Goal: Transaction & Acquisition: Purchase product/service

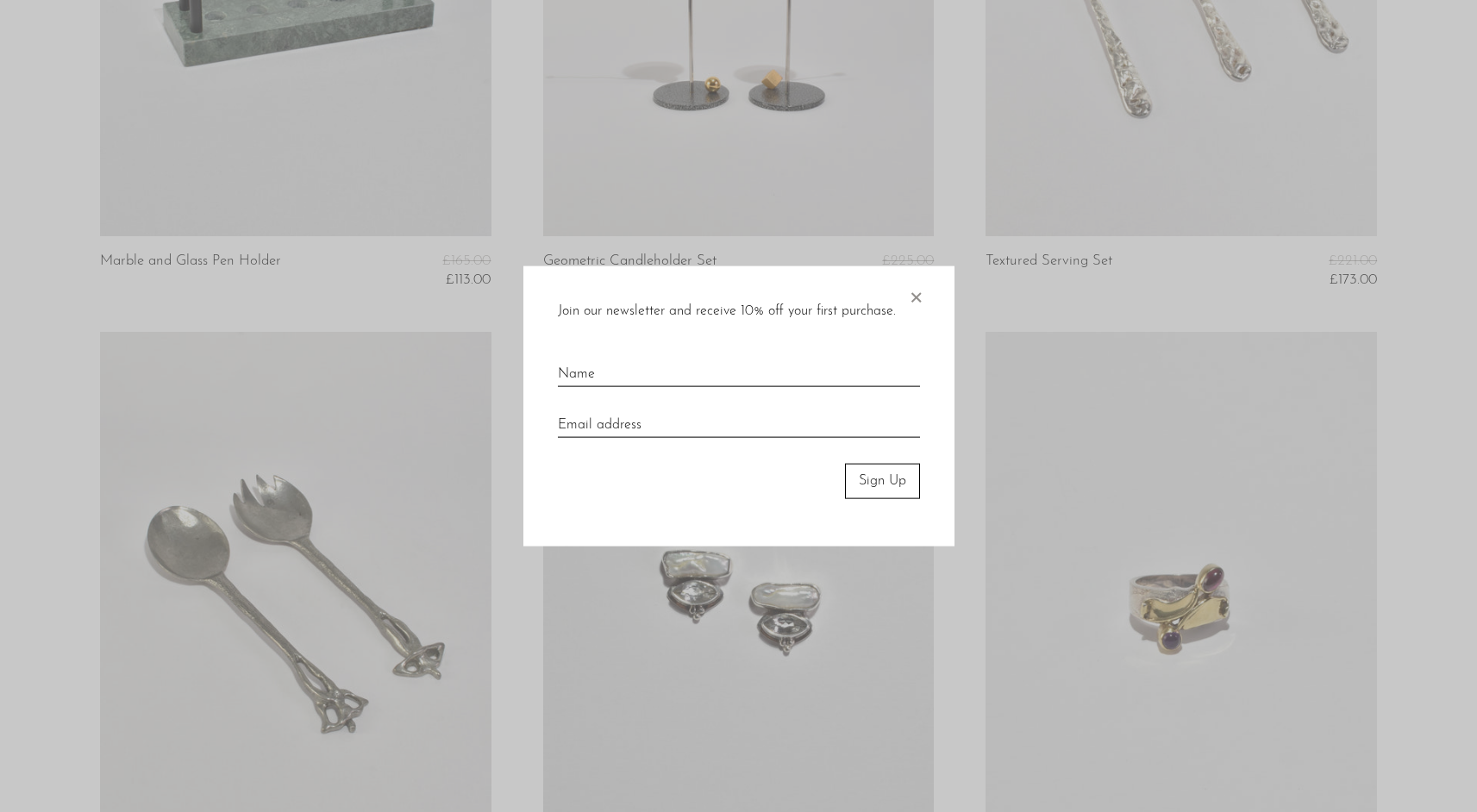
scroll to position [3687, 0]
click at [920, 293] on span "×" at bounding box center [915, 294] width 17 height 55
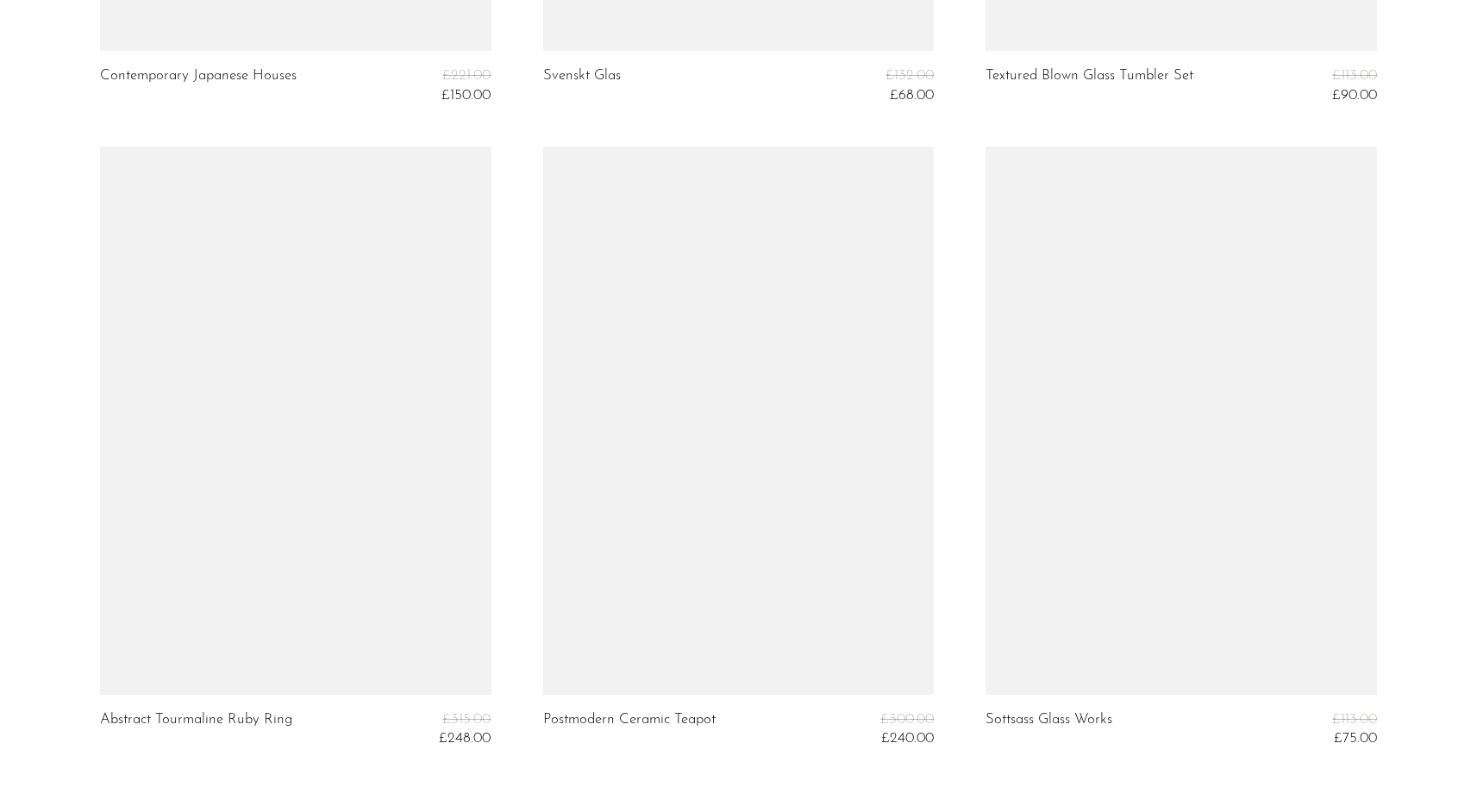
scroll to position [7260, 0]
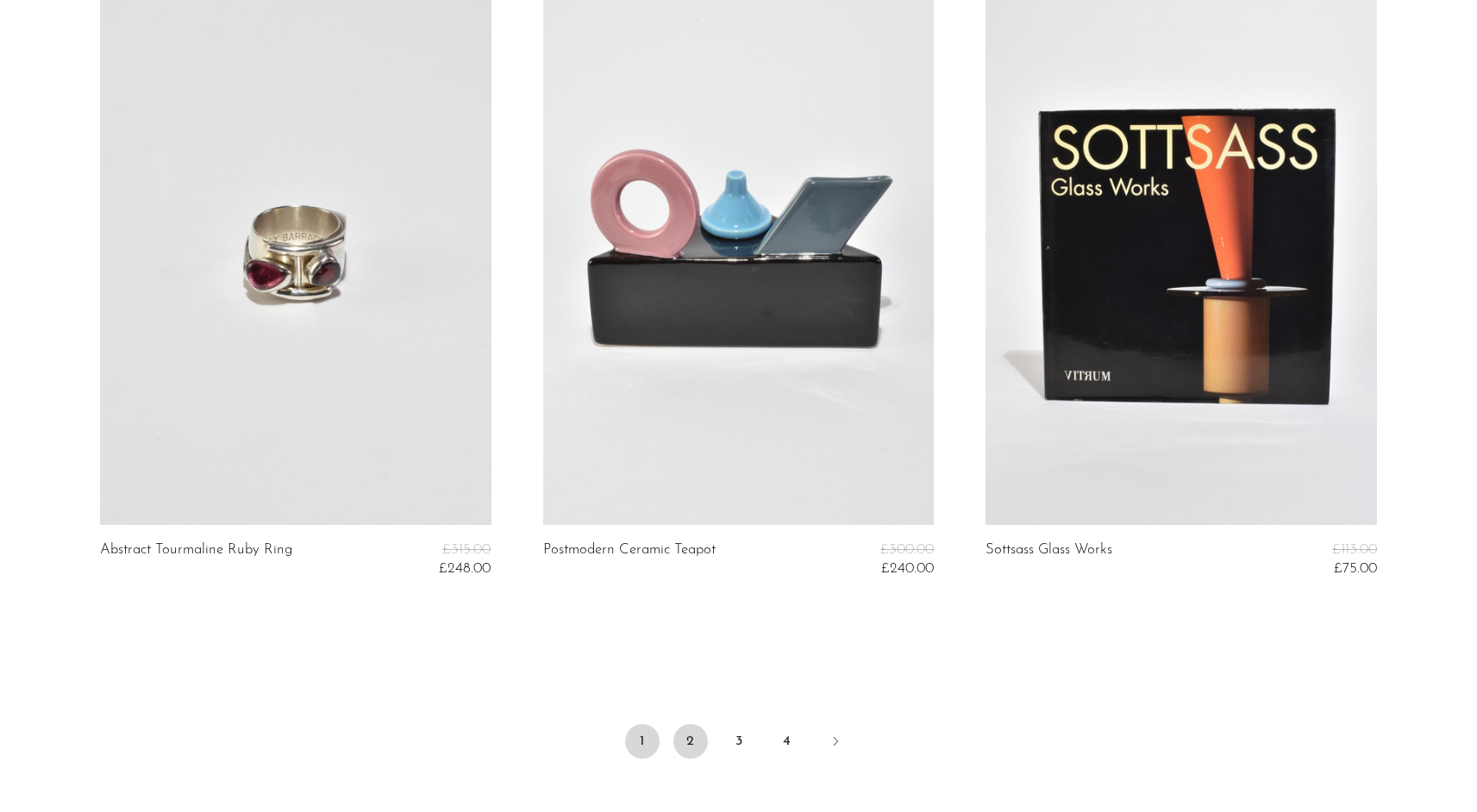
click at [684, 726] on link "2" at bounding box center [690, 741] width 34 height 34
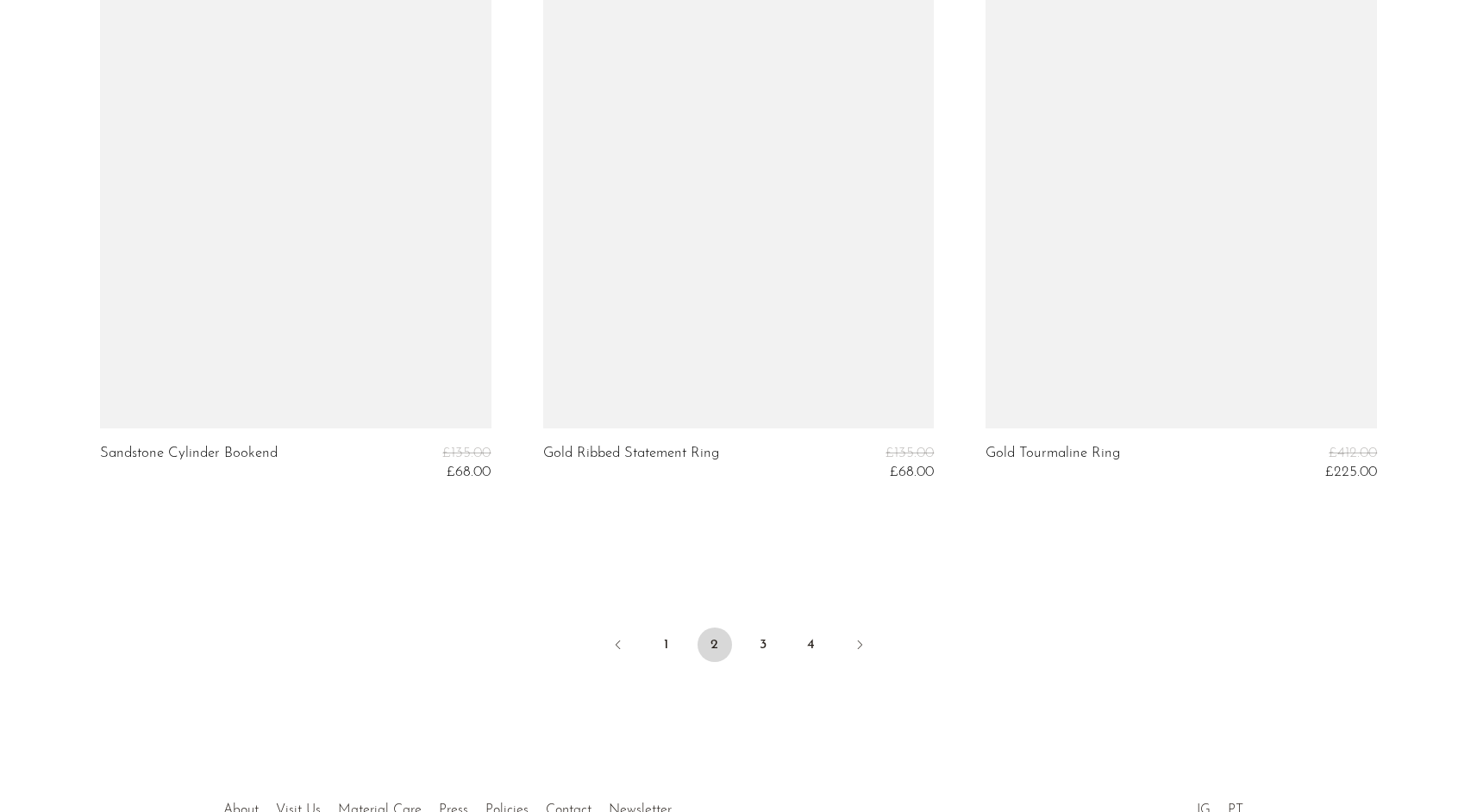
scroll to position [7381, 0]
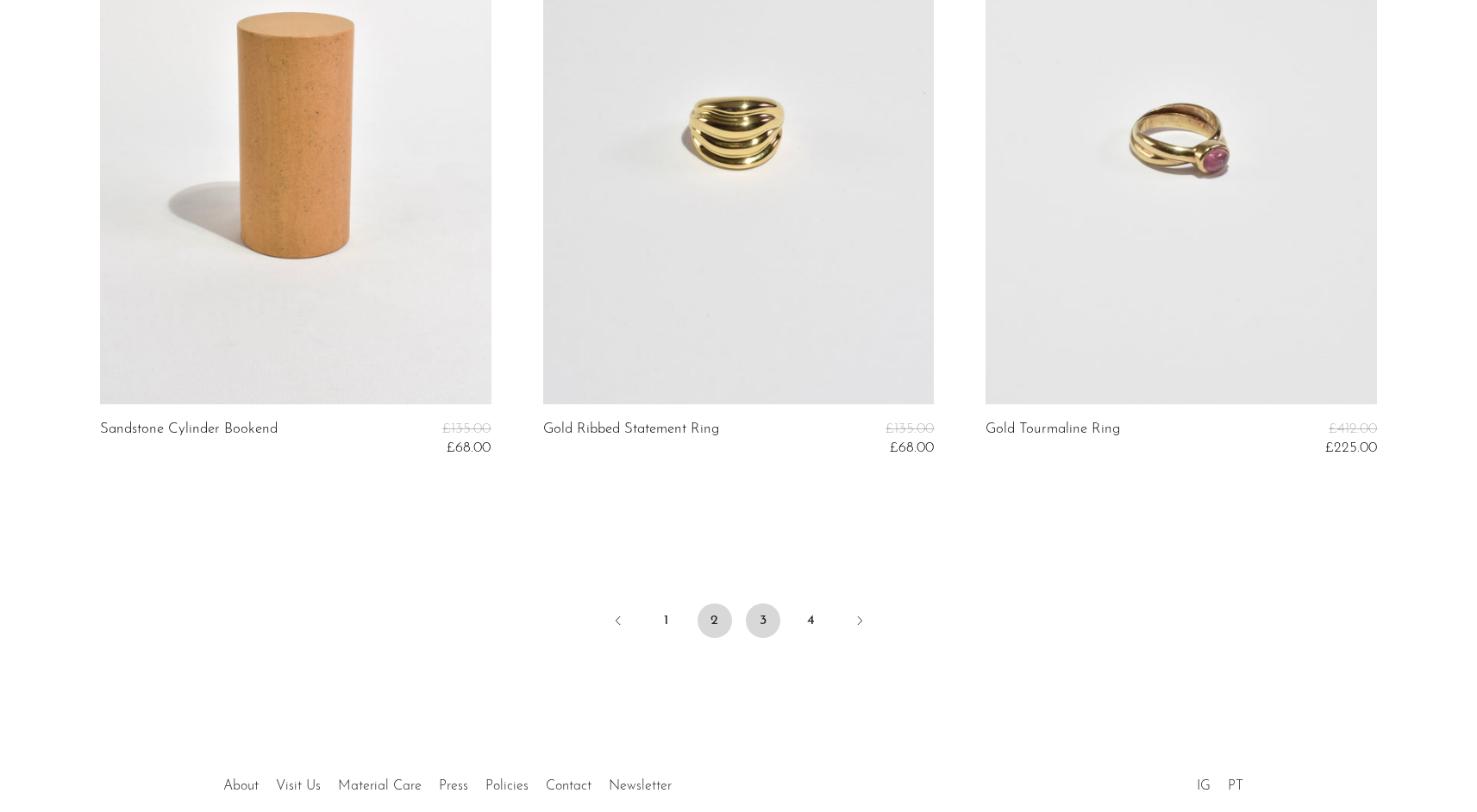
click at [757, 613] on link "3" at bounding box center [762, 621] width 34 height 34
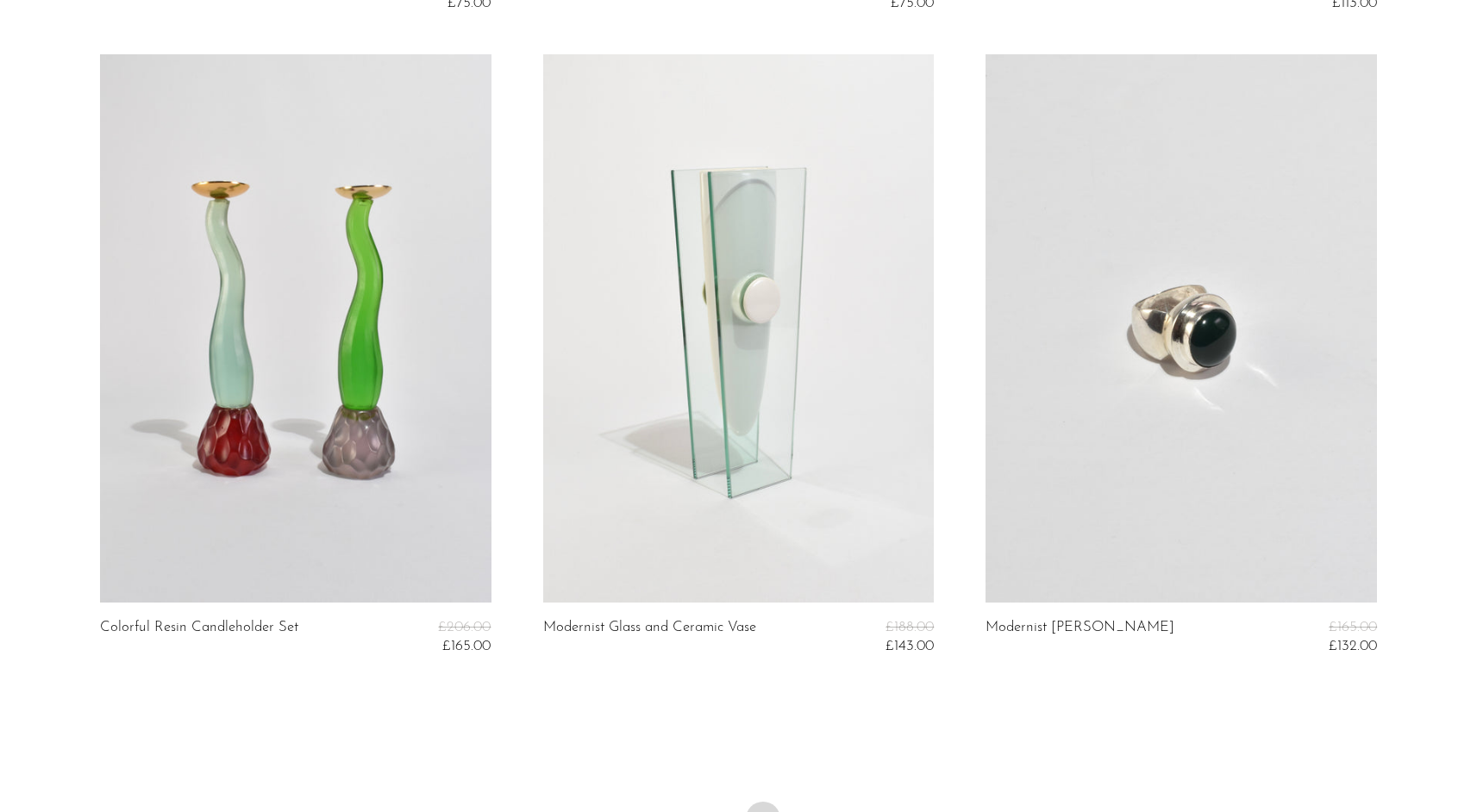
scroll to position [7470, 0]
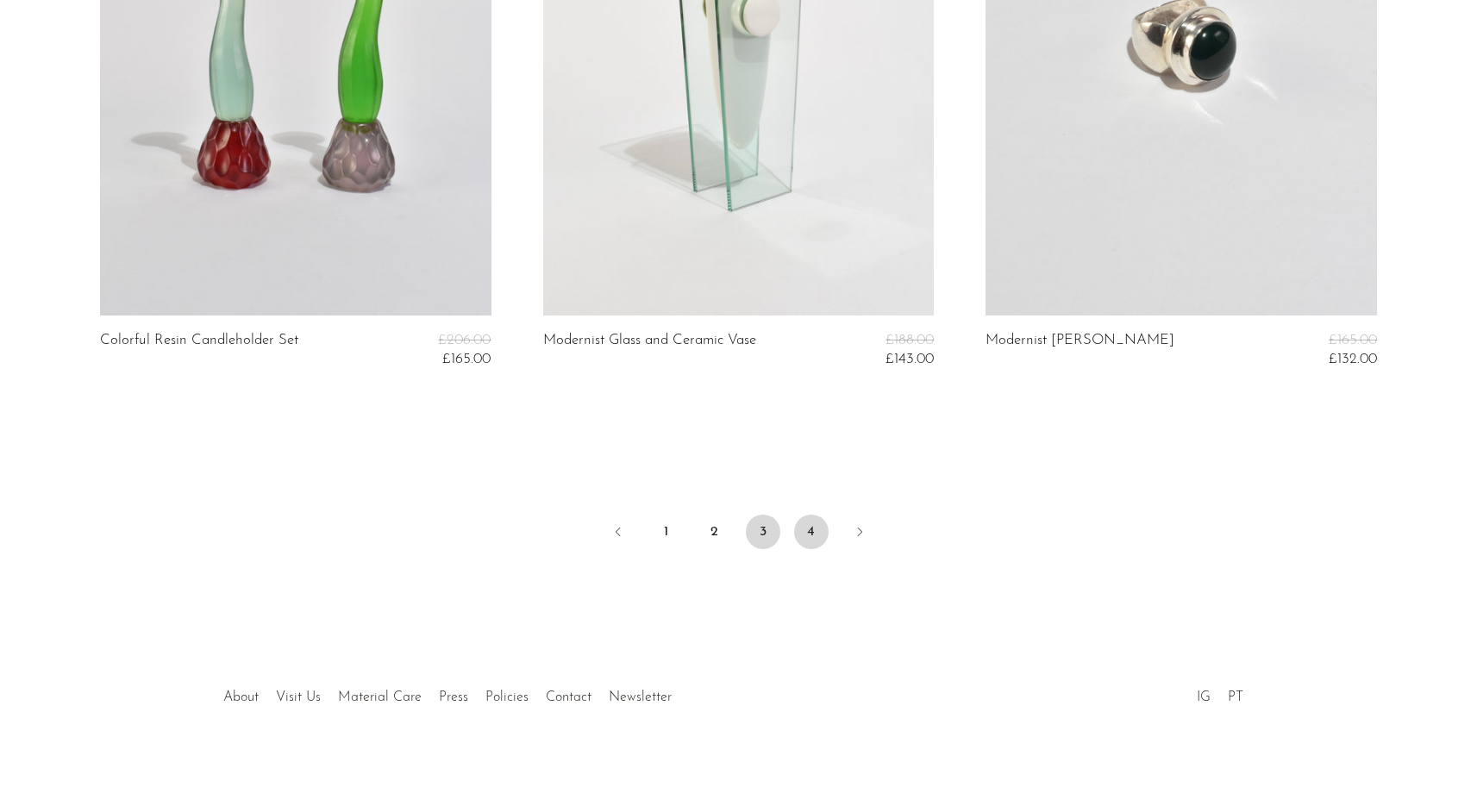
click at [808, 530] on link "4" at bounding box center [811, 531] width 34 height 34
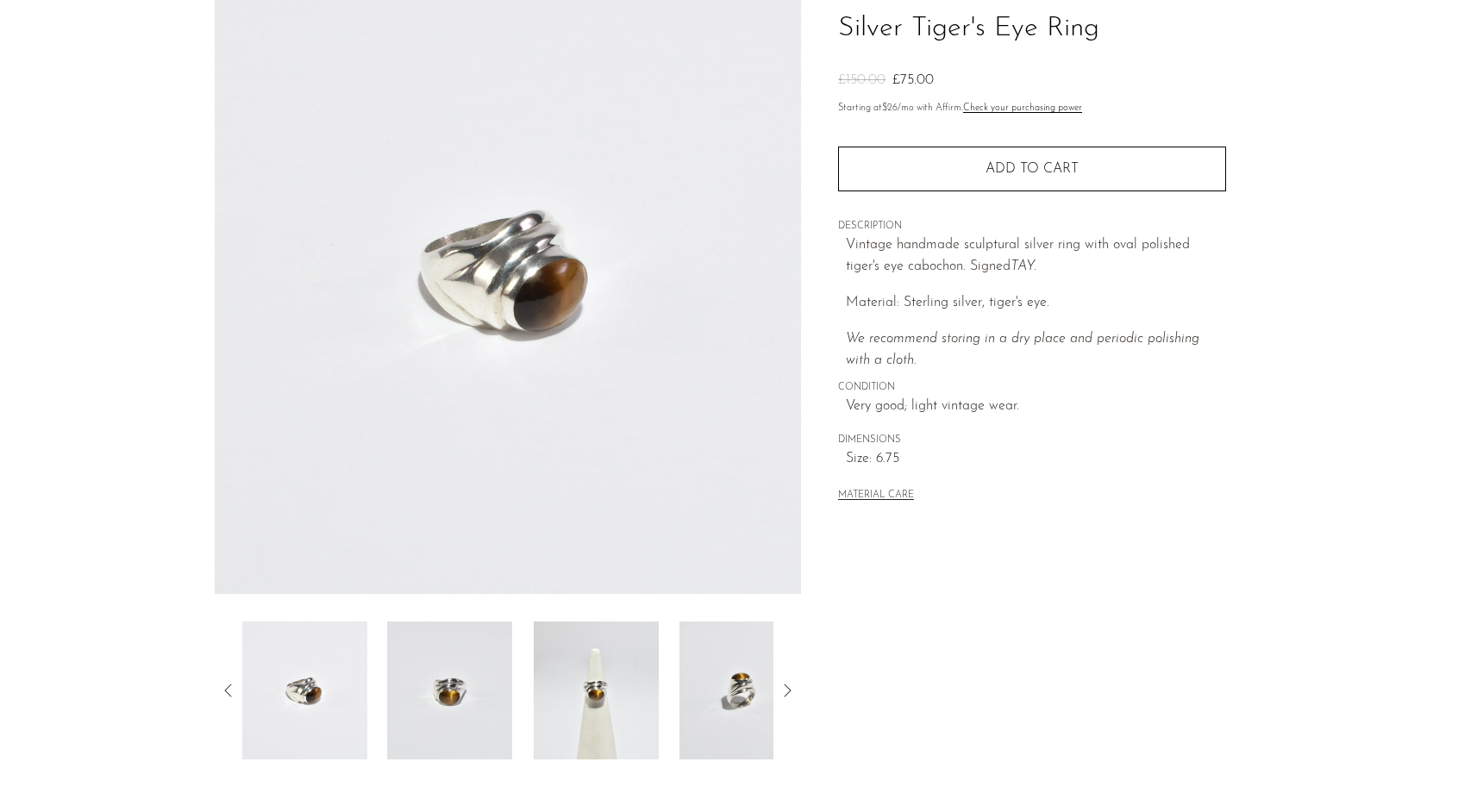
scroll to position [141, 0]
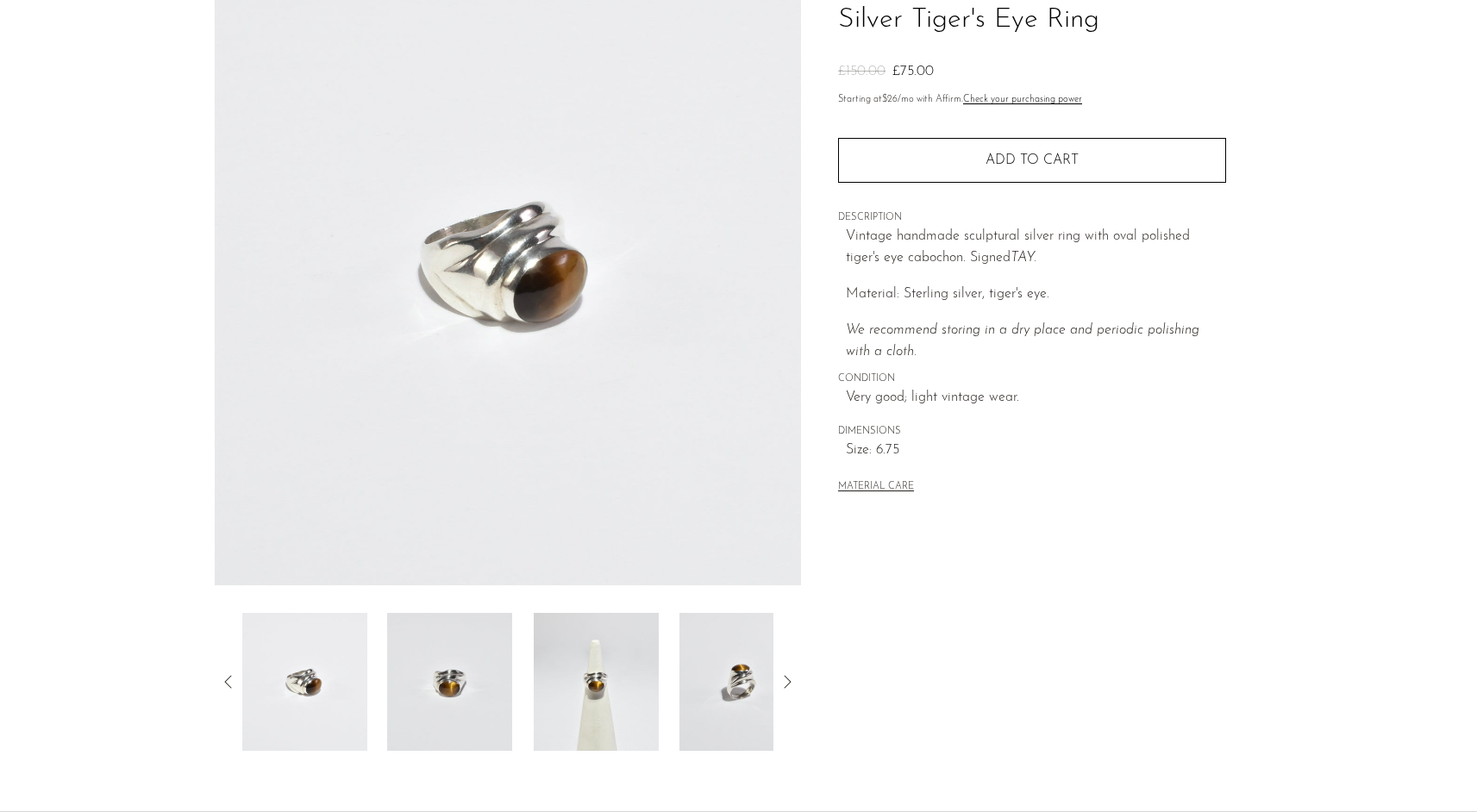
click at [454, 690] on img at bounding box center [450, 682] width 125 height 138
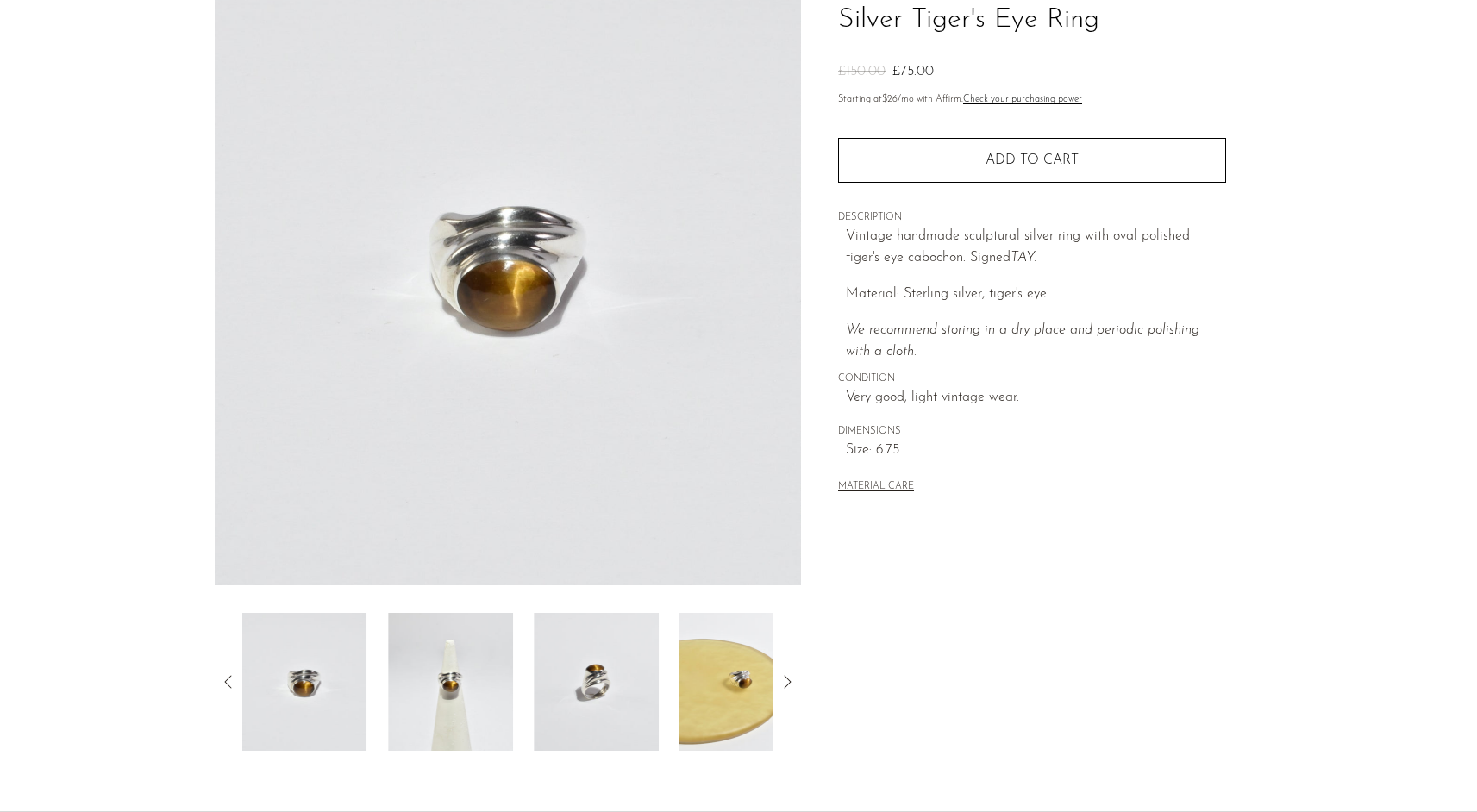
click at [462, 675] on img at bounding box center [450, 682] width 125 height 138
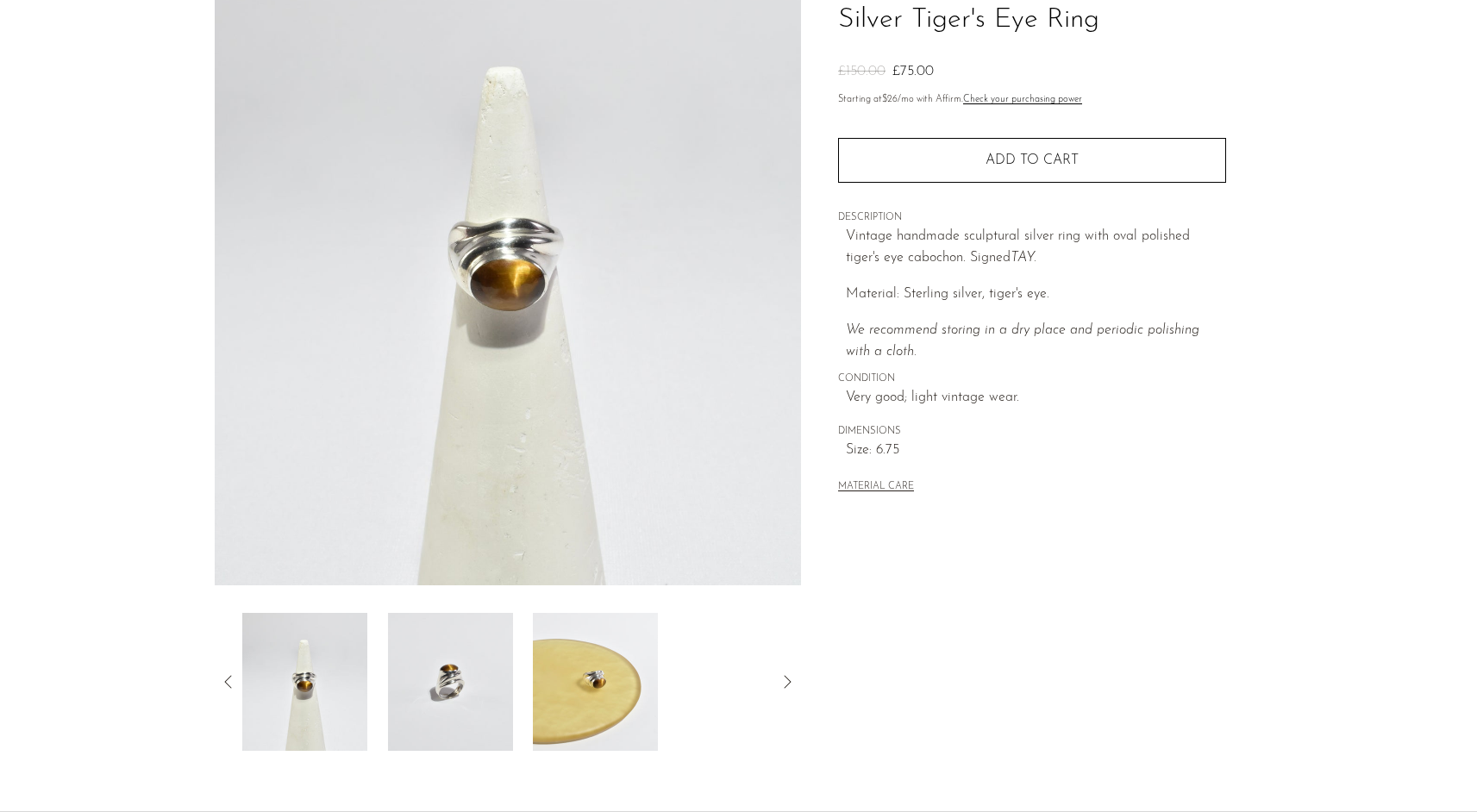
click at [440, 678] on img at bounding box center [450, 682] width 125 height 138
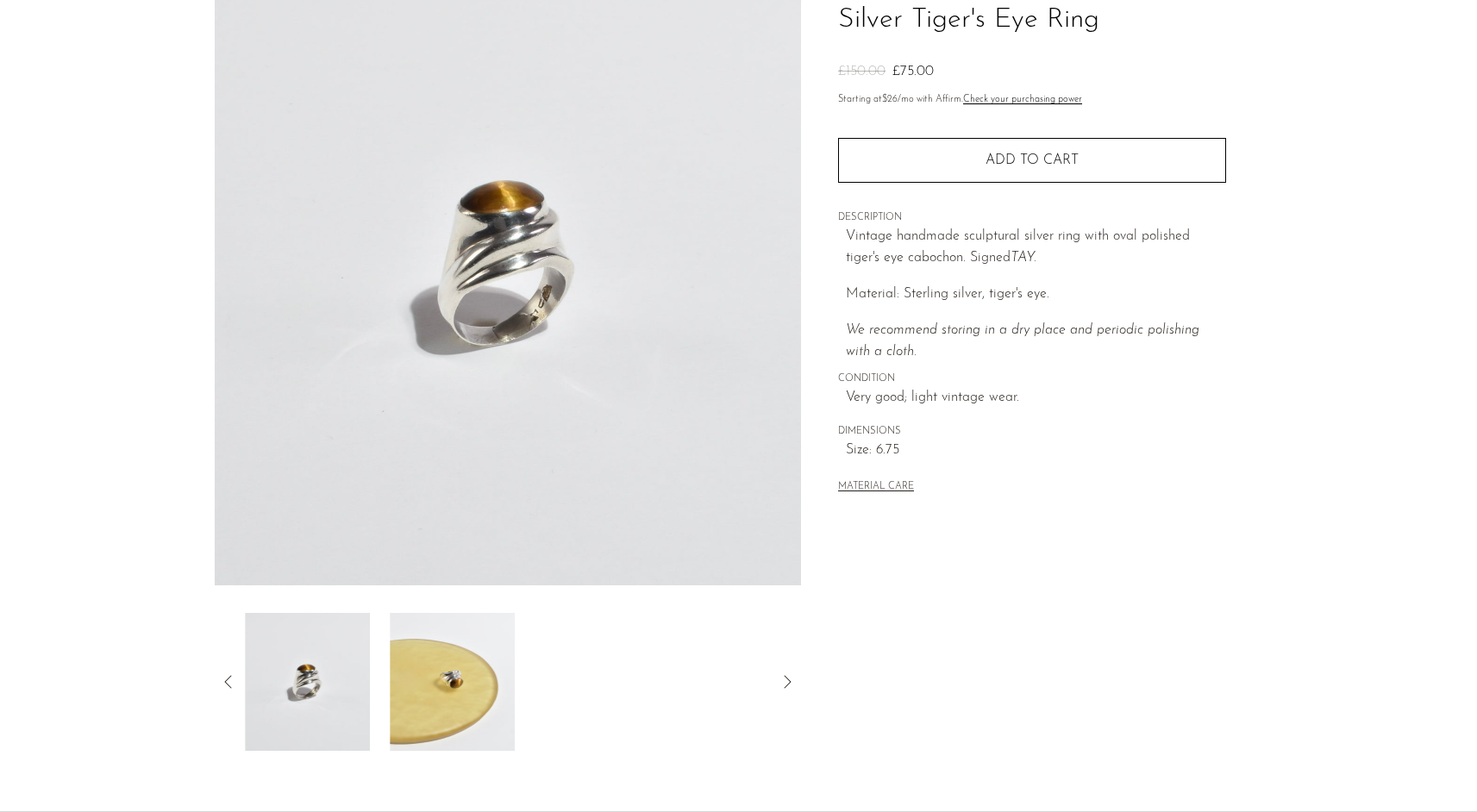
click at [437, 683] on img at bounding box center [453, 682] width 125 height 138
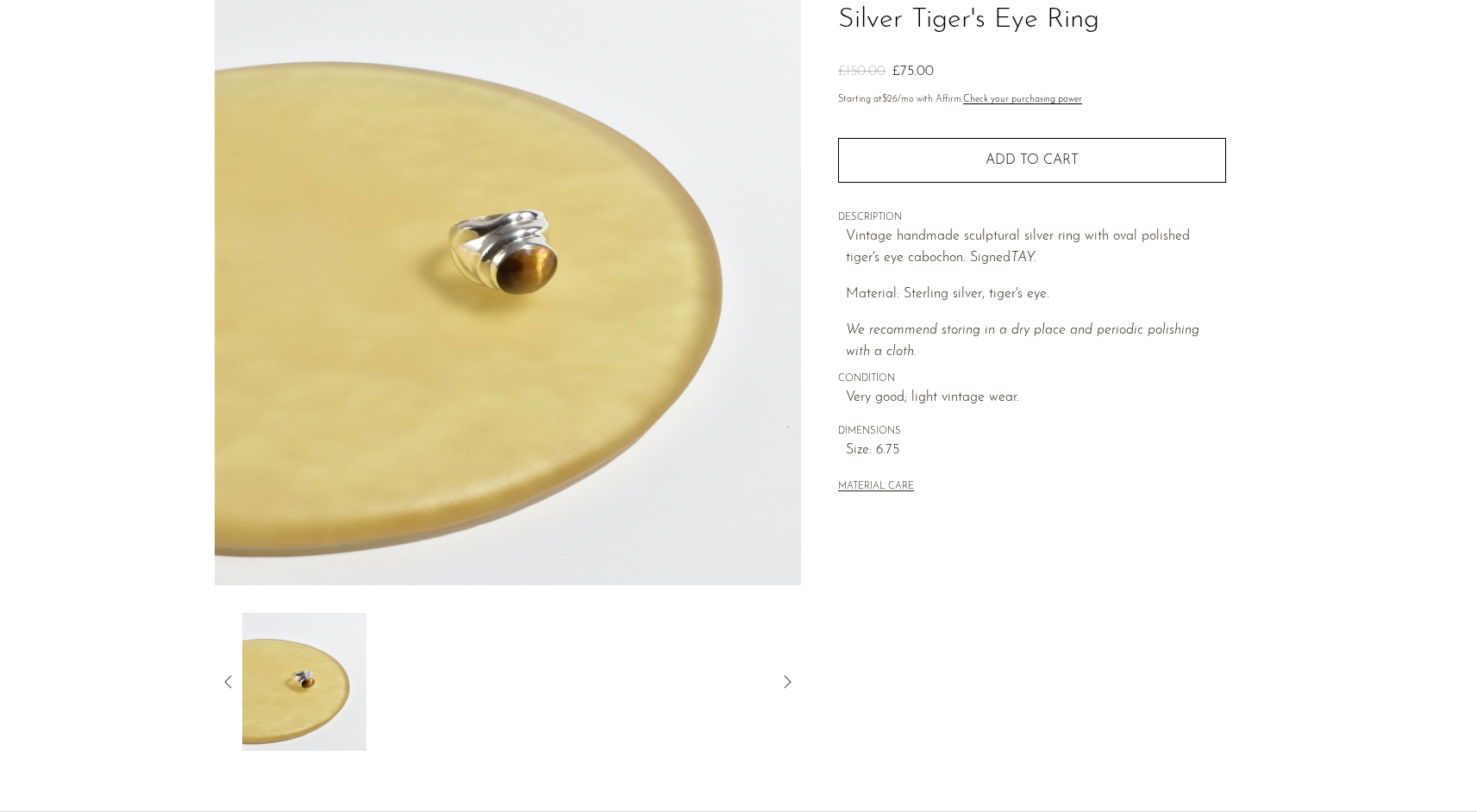
click at [218, 679] on icon at bounding box center [228, 682] width 20 height 20
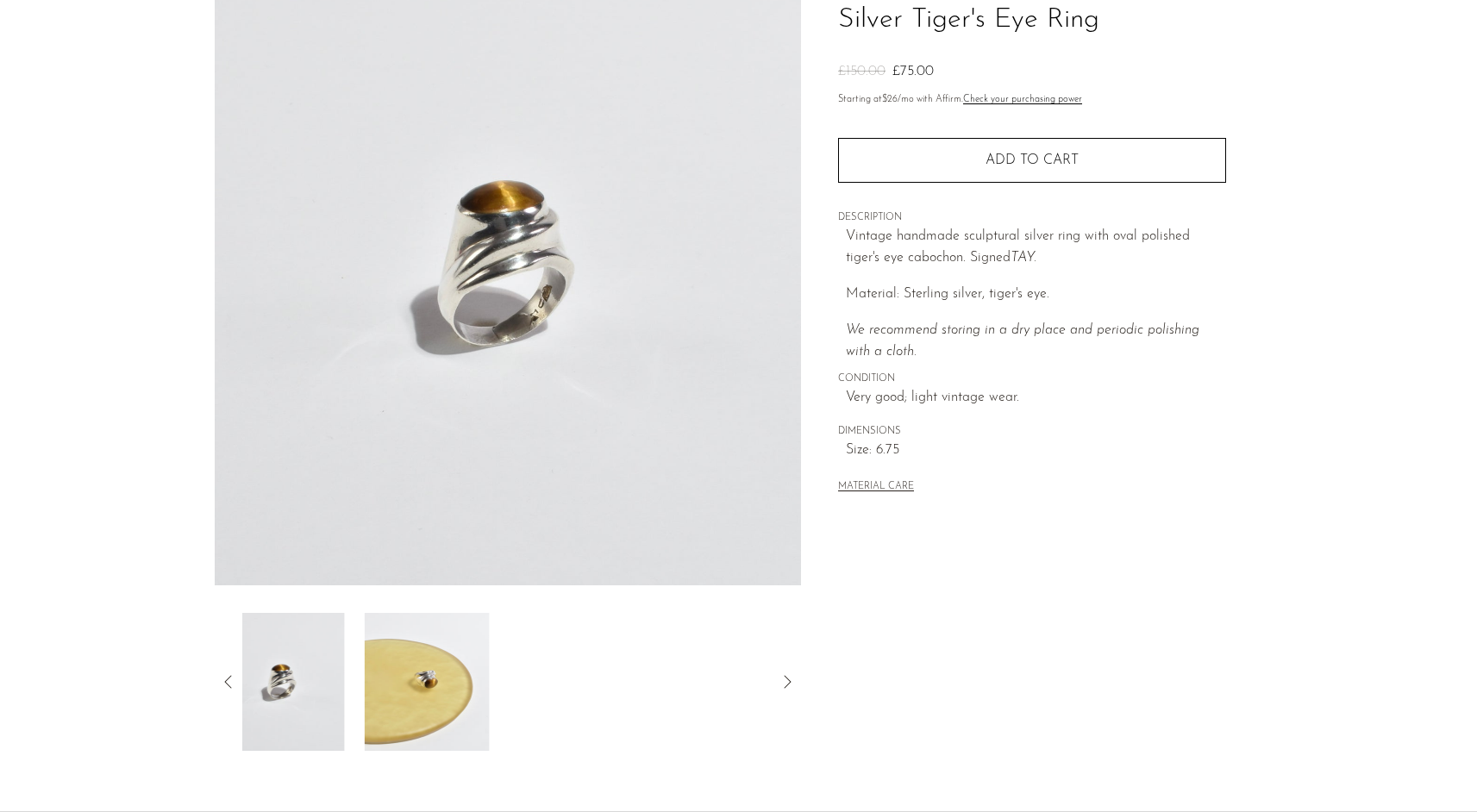
click at [218, 679] on icon at bounding box center [228, 682] width 20 height 20
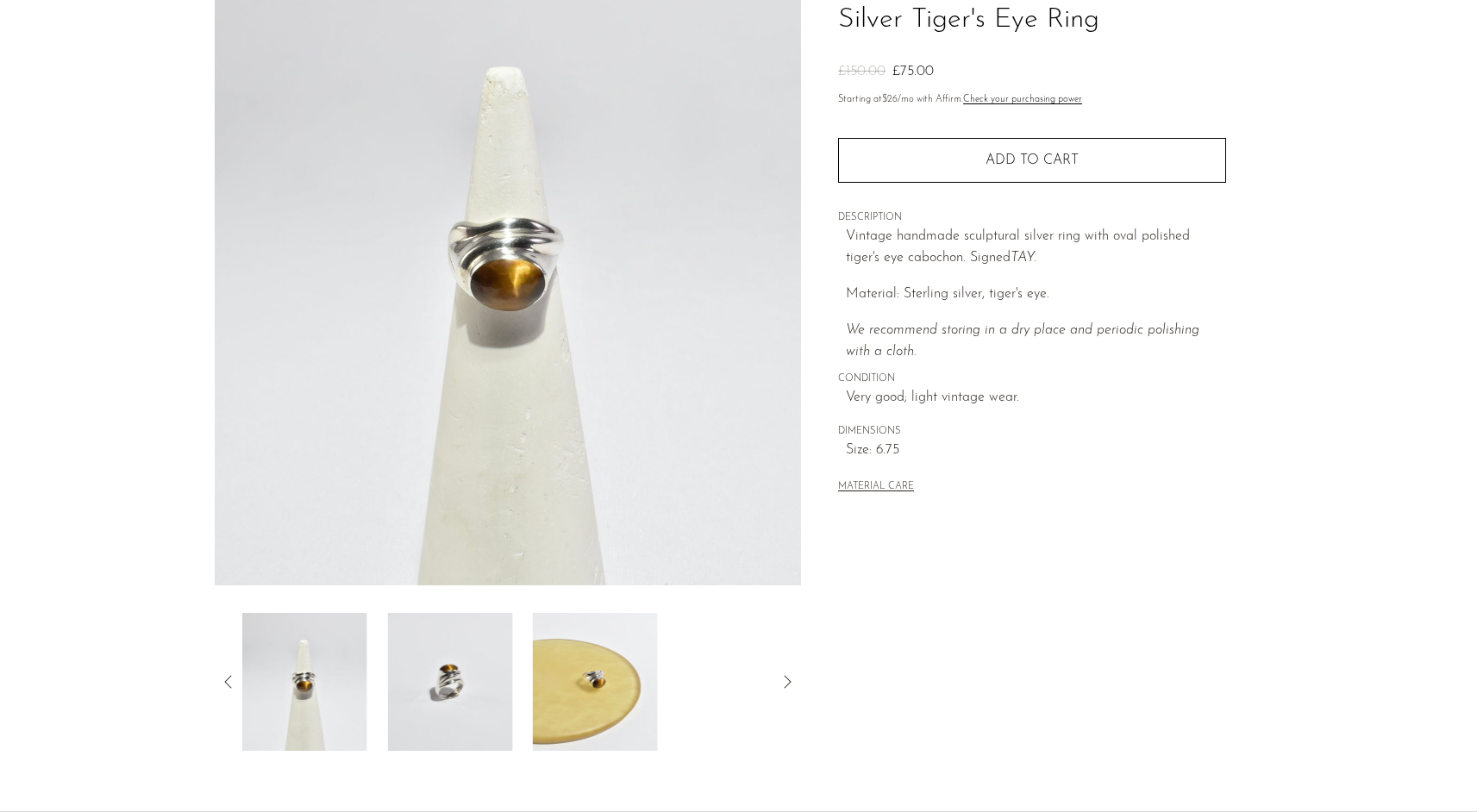
click at [230, 672] on icon at bounding box center [228, 682] width 20 height 20
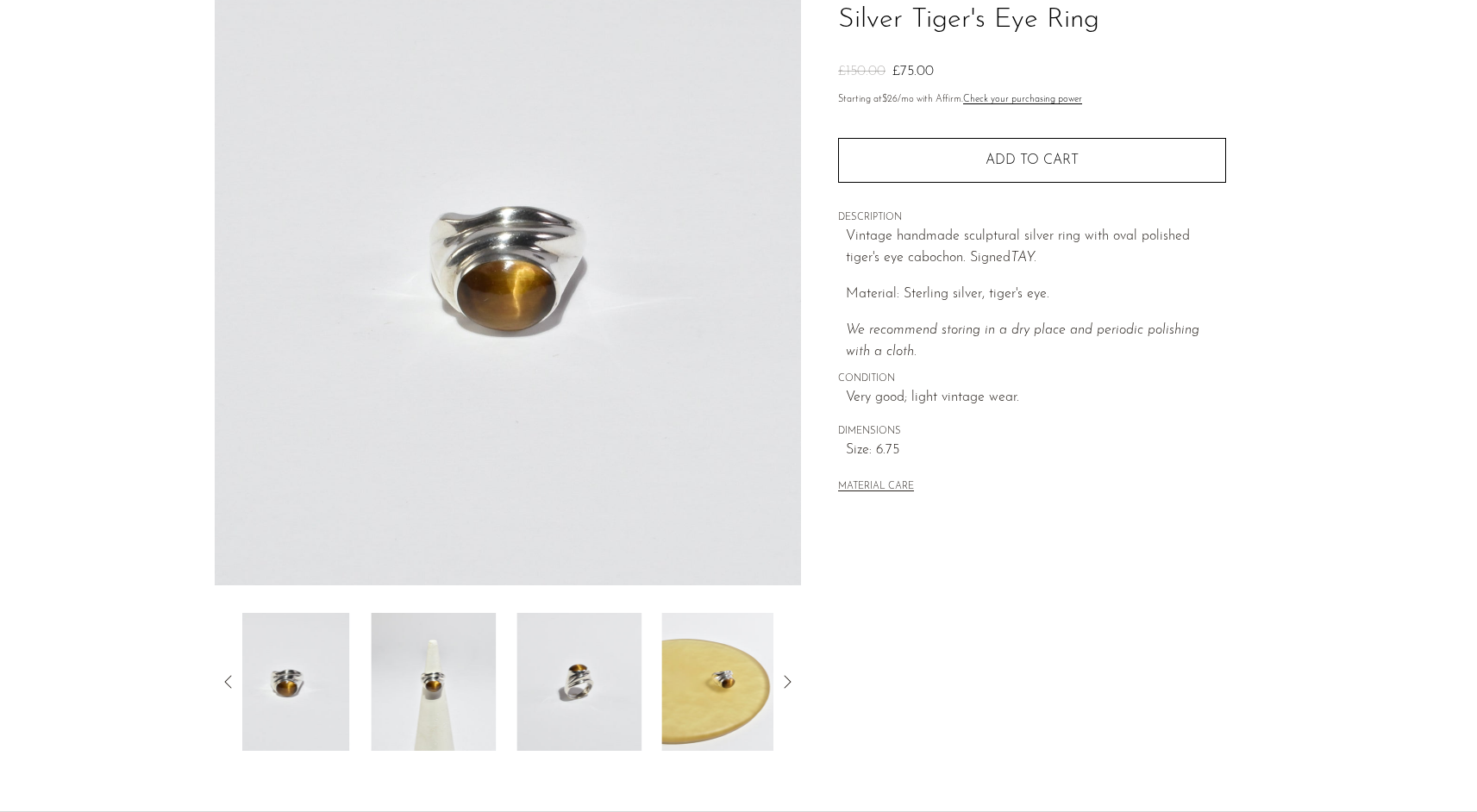
click at [230, 672] on icon at bounding box center [228, 682] width 20 height 20
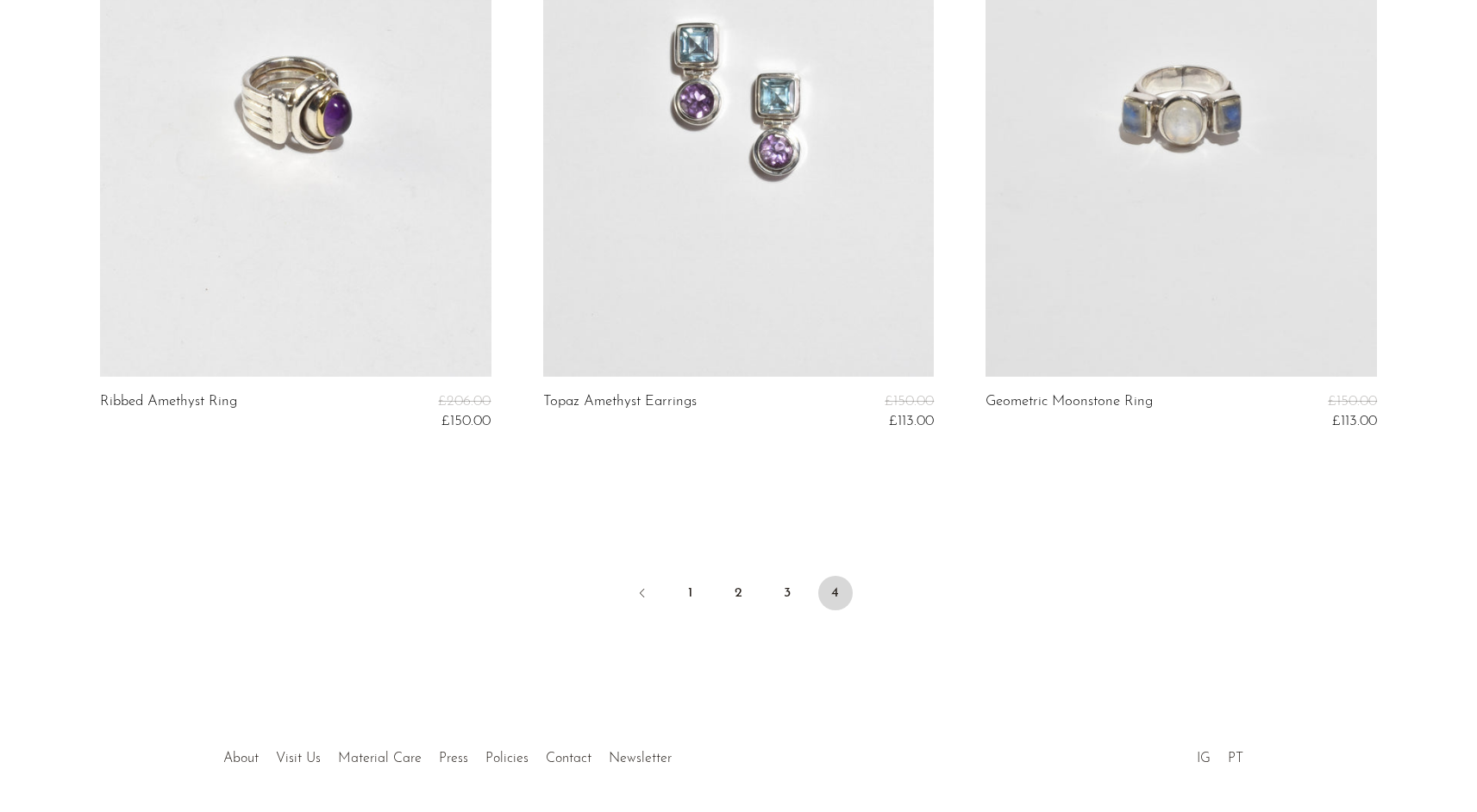
scroll to position [4831, 0]
